Goal: Task Accomplishment & Management: Use online tool/utility

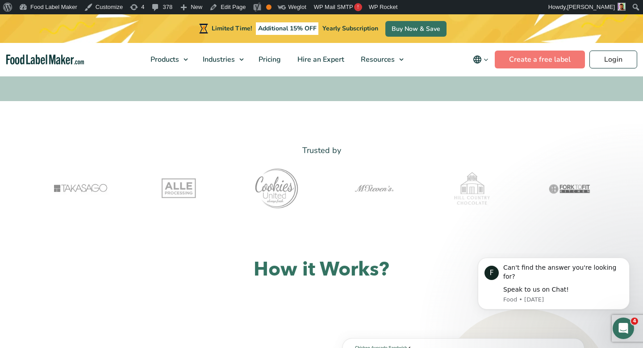
scroll to position [215, 0]
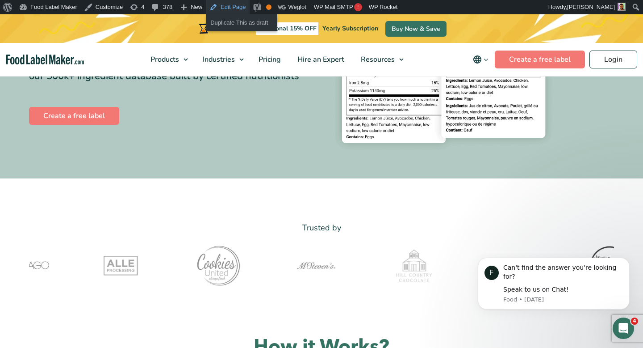
click at [233, 8] on link "Edit Page" at bounding box center [227, 7] width 43 height 14
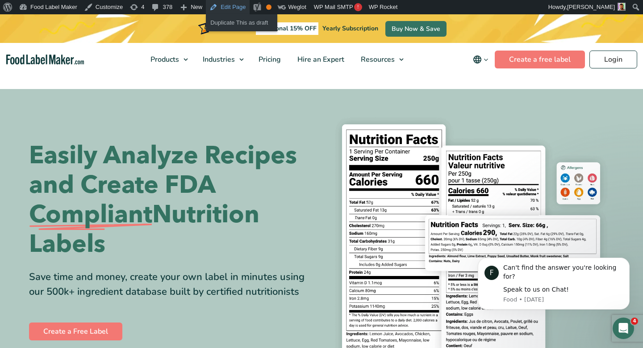
click at [240, 8] on link "Edit Page" at bounding box center [227, 7] width 43 height 14
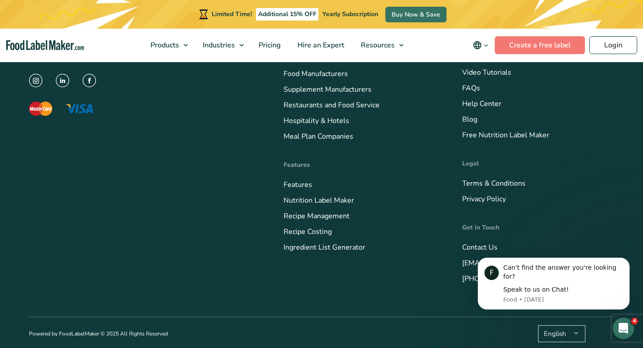
scroll to position [3697, 0]
